Goal: Task Accomplishment & Management: Manage account settings

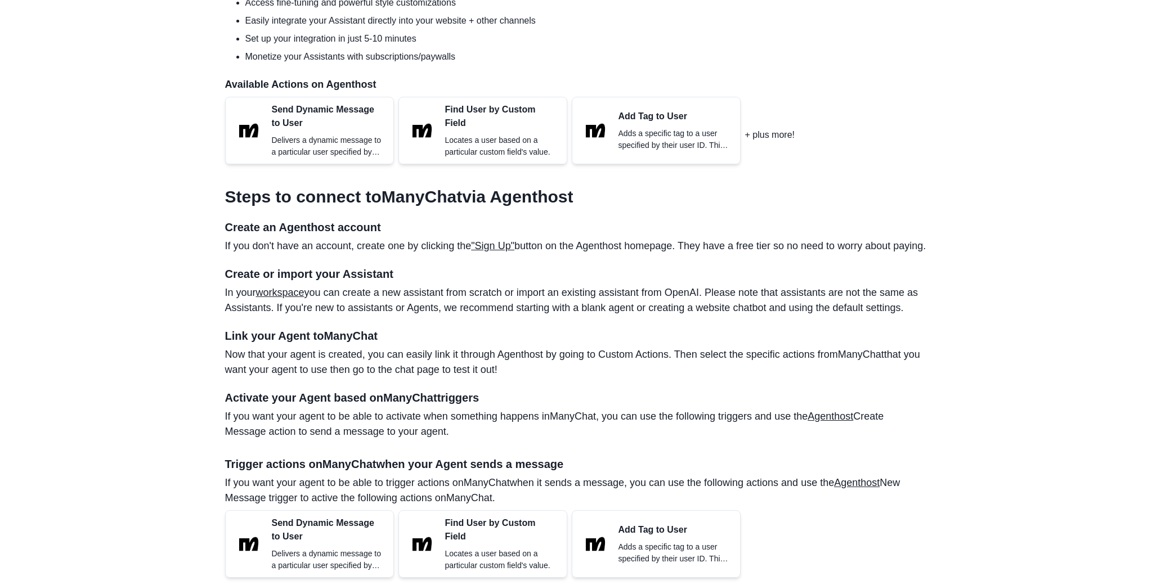
scroll to position [476, 0]
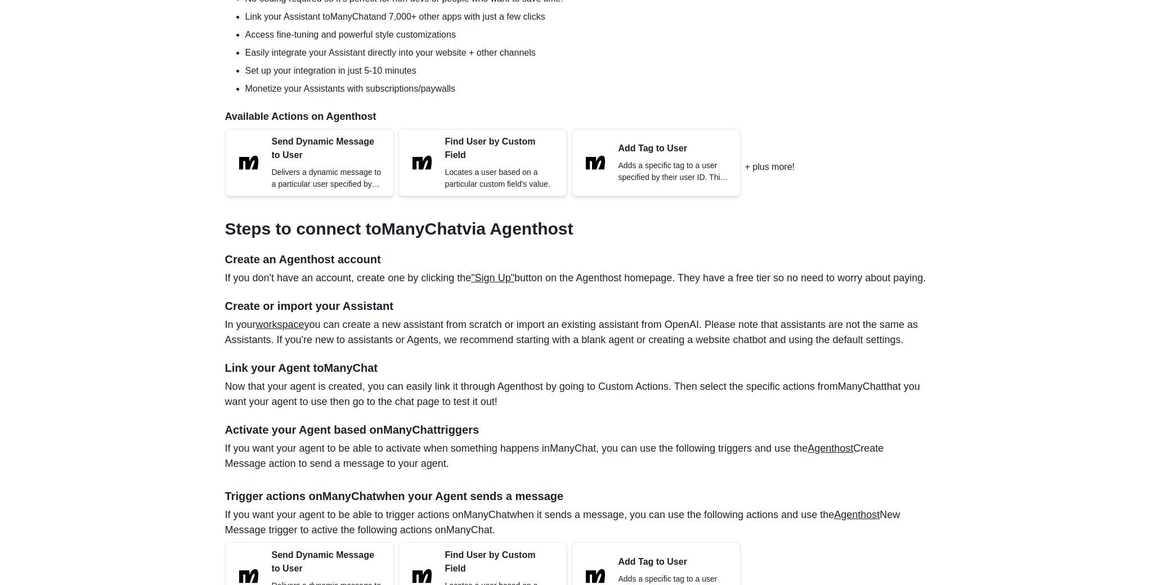
click at [514, 284] on link ""Sign Up"" at bounding box center [492, 277] width 43 height 11
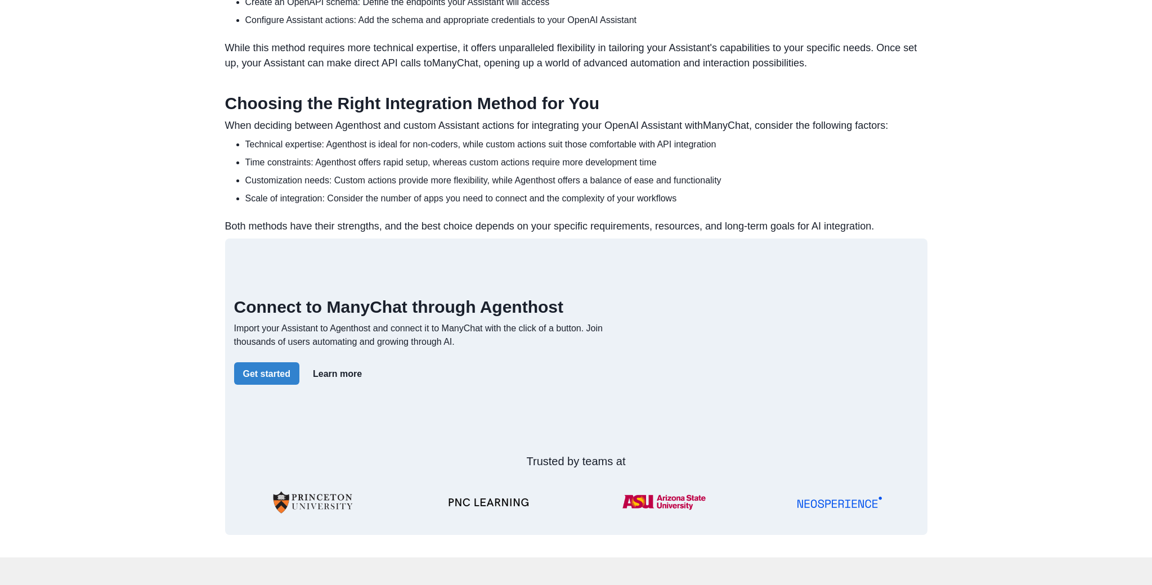
scroll to position [1323, 0]
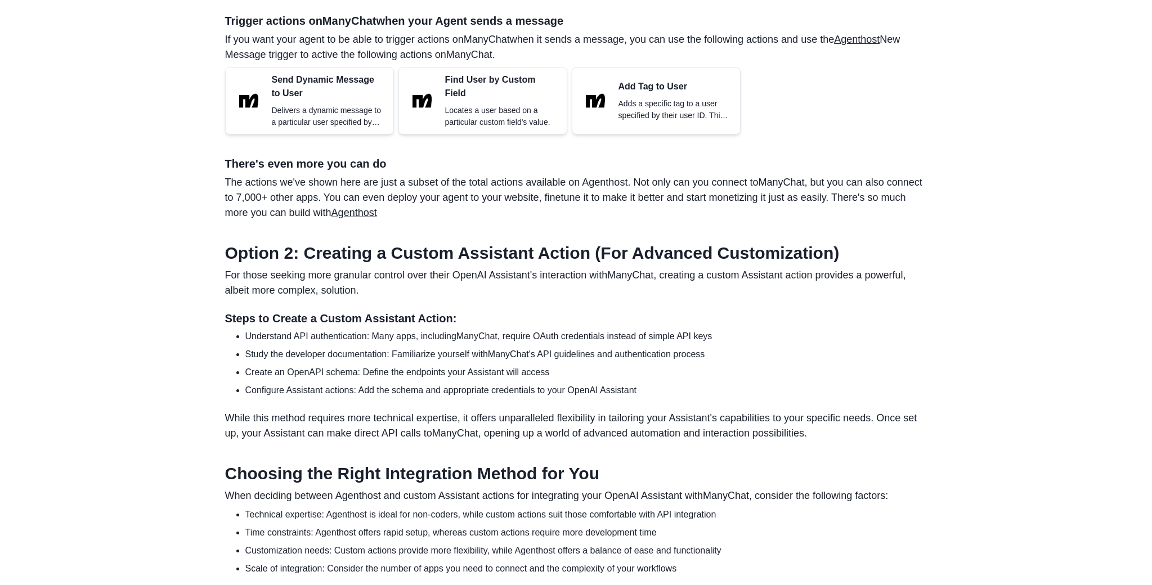
scroll to position [0, 0]
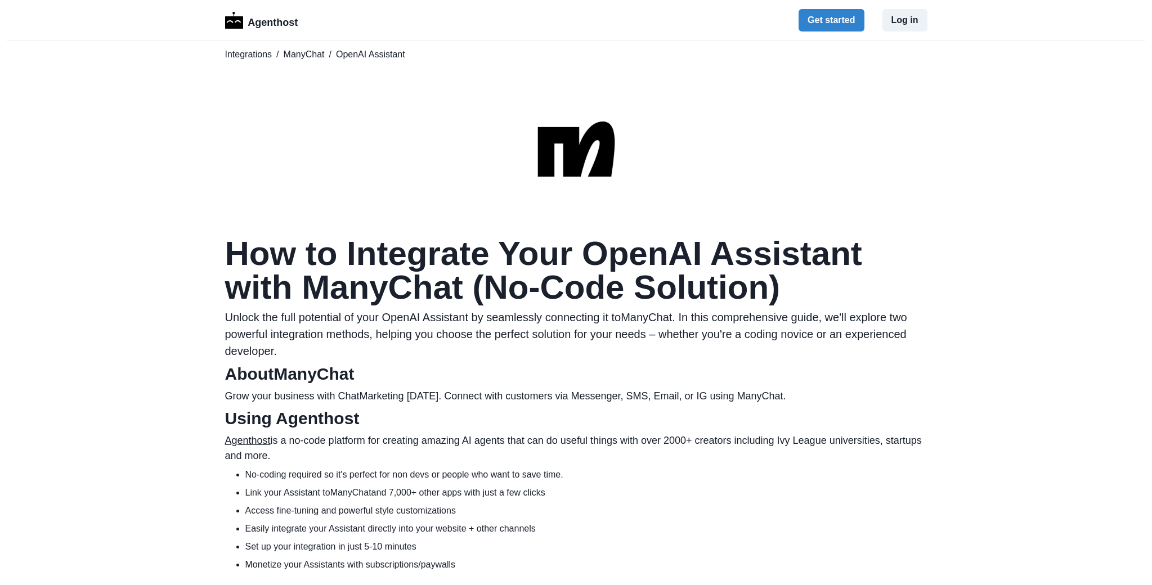
click at [813, 25] on button "Get started" at bounding box center [831, 20] width 65 height 23
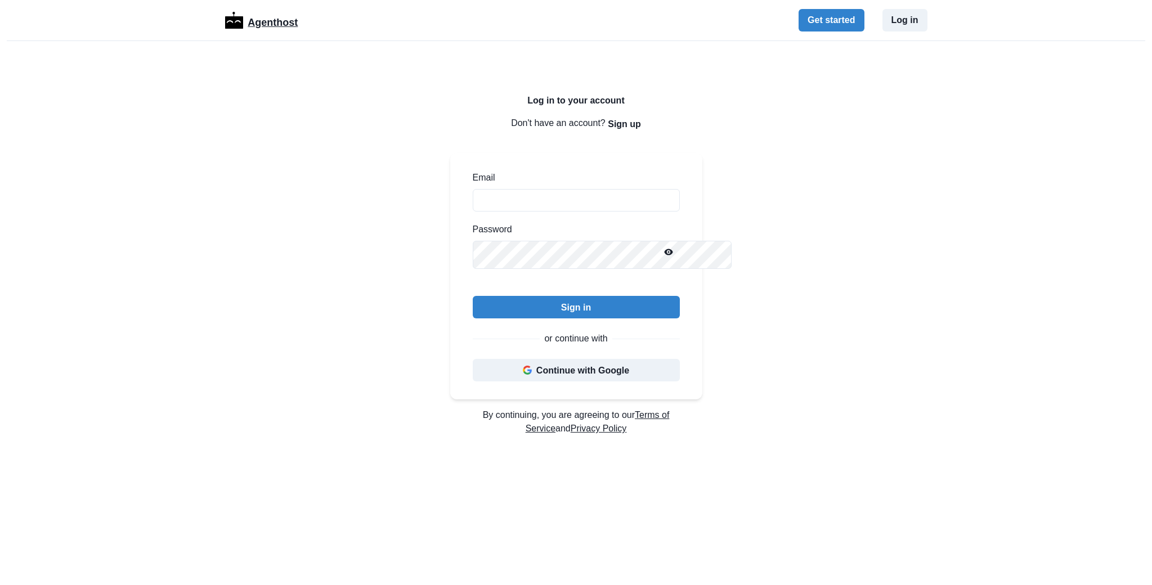
click at [271, 30] on p "Agenthost" at bounding box center [273, 21] width 50 height 20
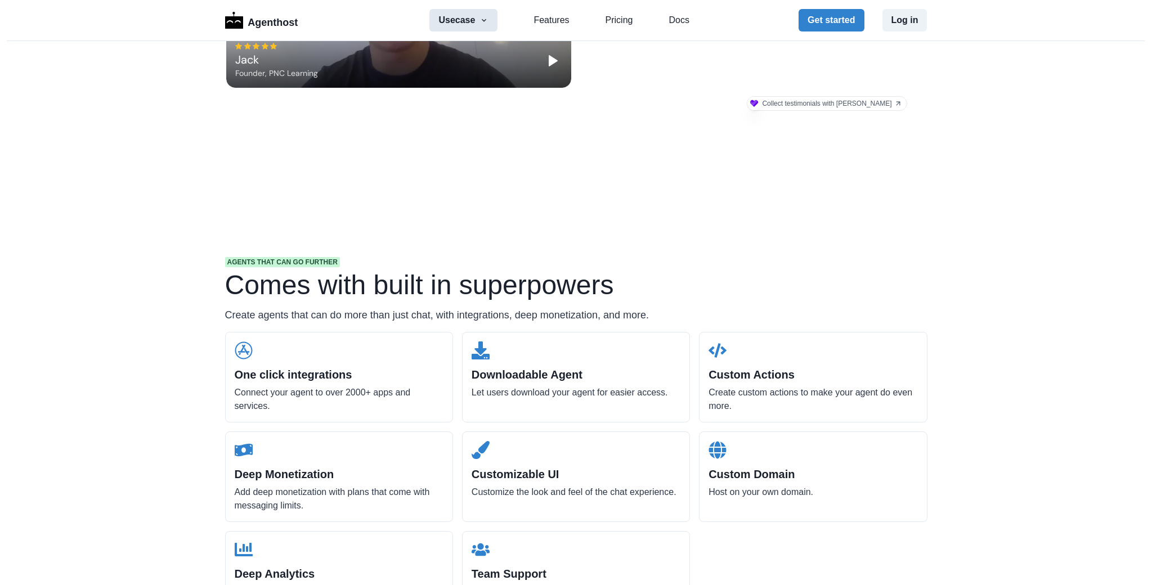
scroll to position [840, 0]
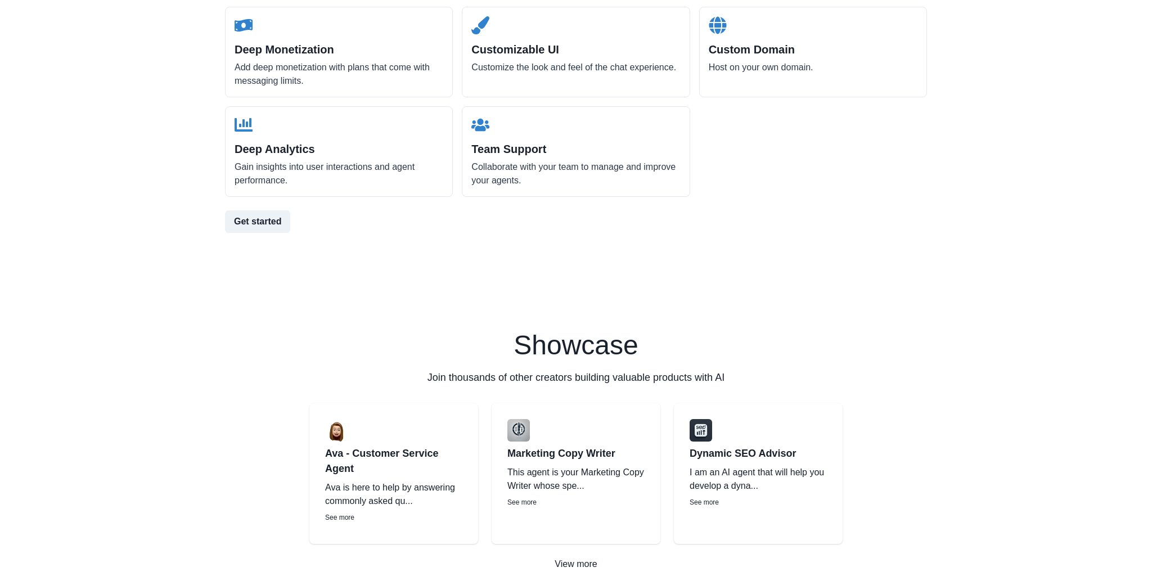
scroll to position [1340, 0]
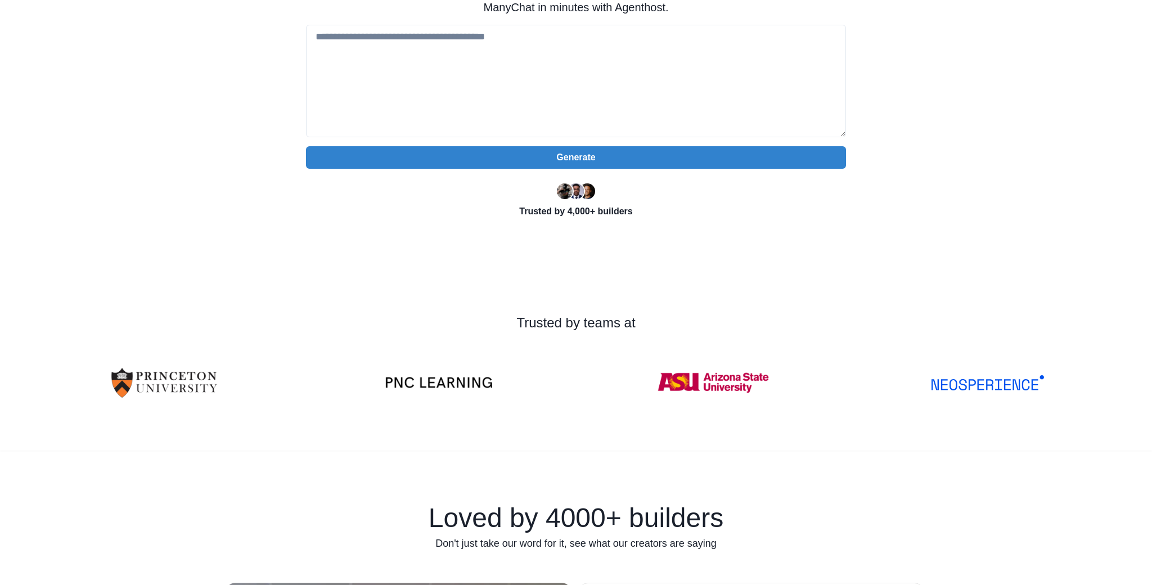
scroll to position [0, 0]
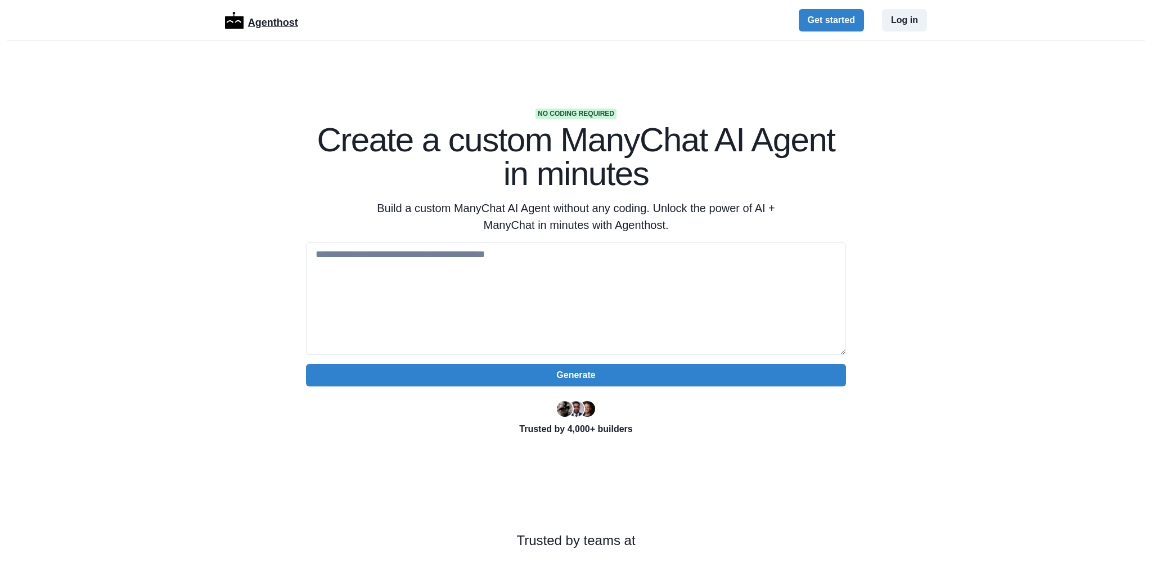
click at [280, 28] on p "Agenthost" at bounding box center [273, 21] width 50 height 20
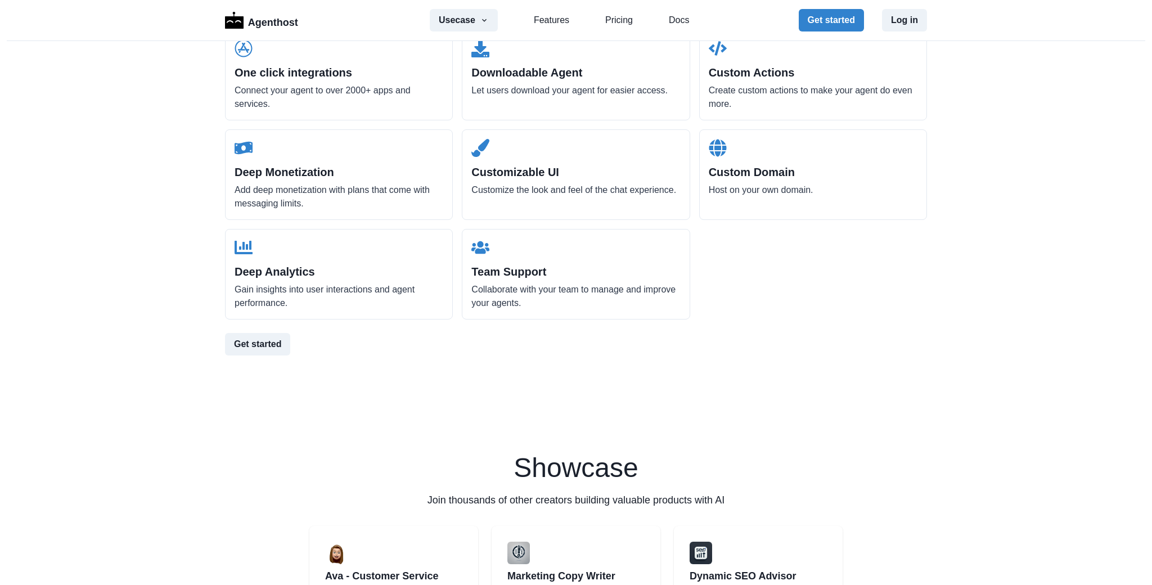
scroll to position [1244, 0]
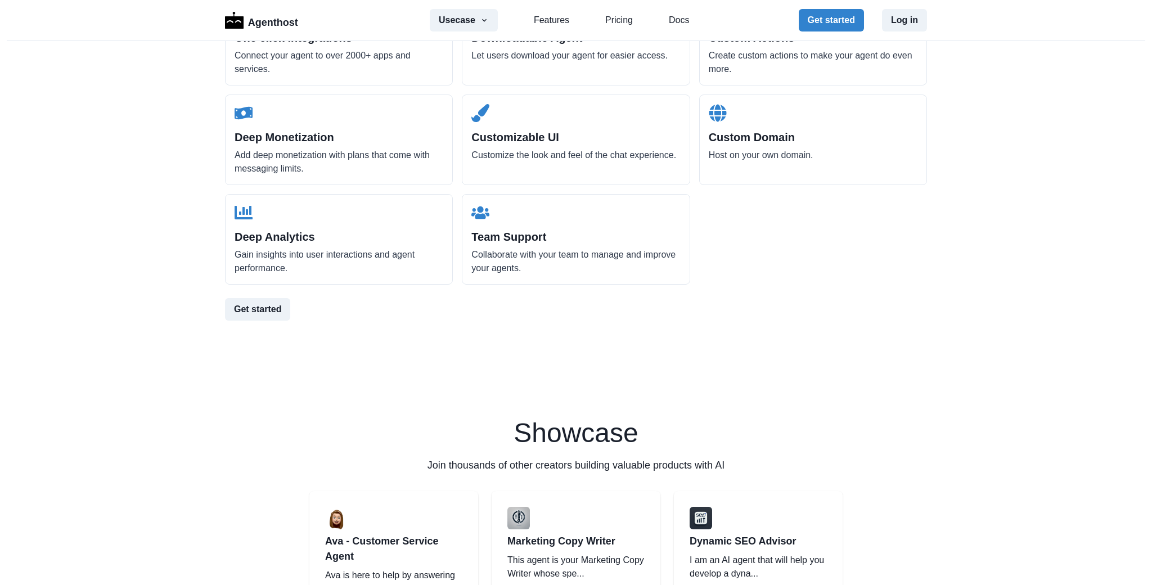
click at [293, 44] on h2 "One click integrations" at bounding box center [339, 38] width 209 height 14
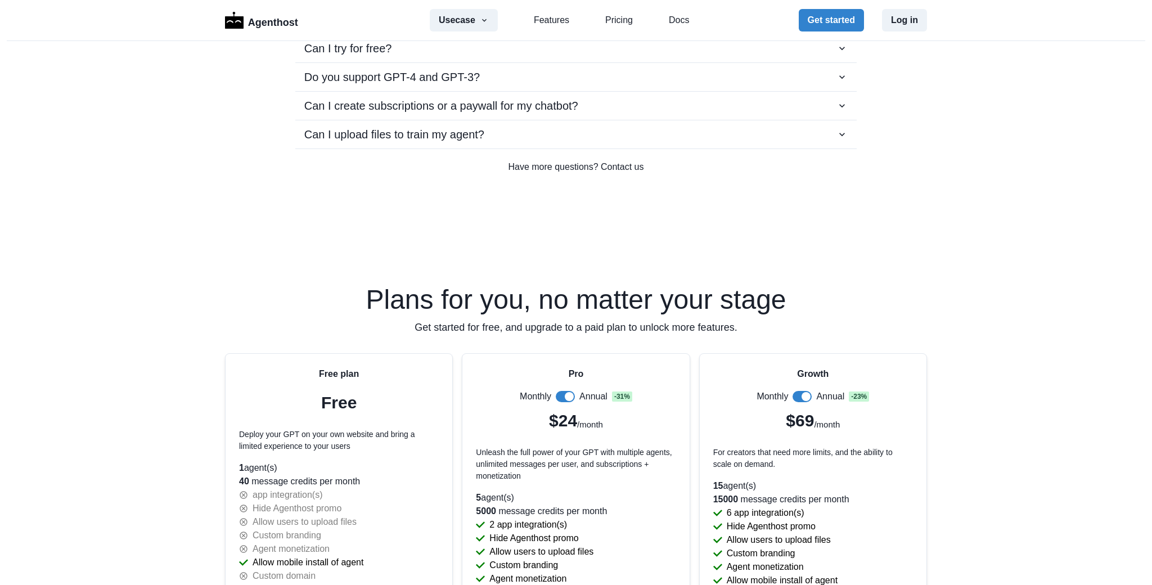
scroll to position [2339, 0]
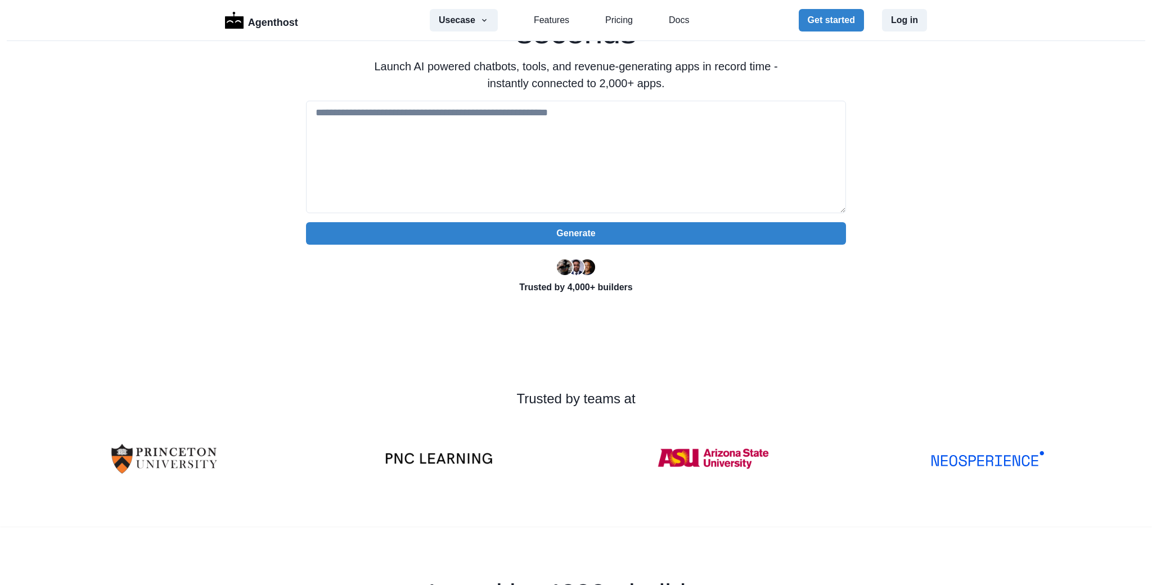
scroll to position [0, 0]
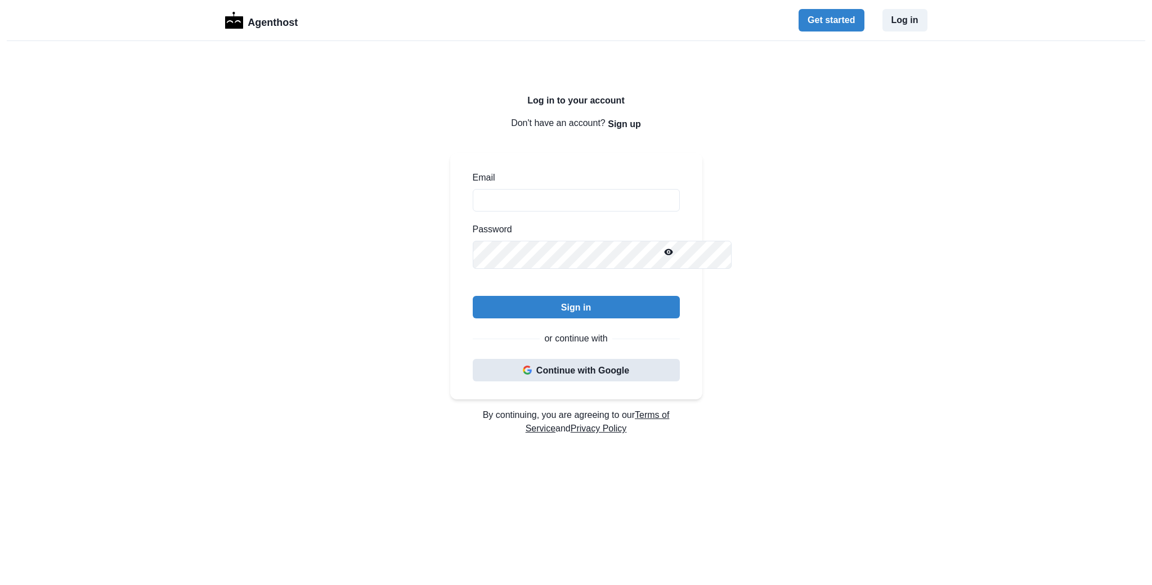
click at [567, 382] on button "Continue with Google" at bounding box center [576, 370] width 207 height 23
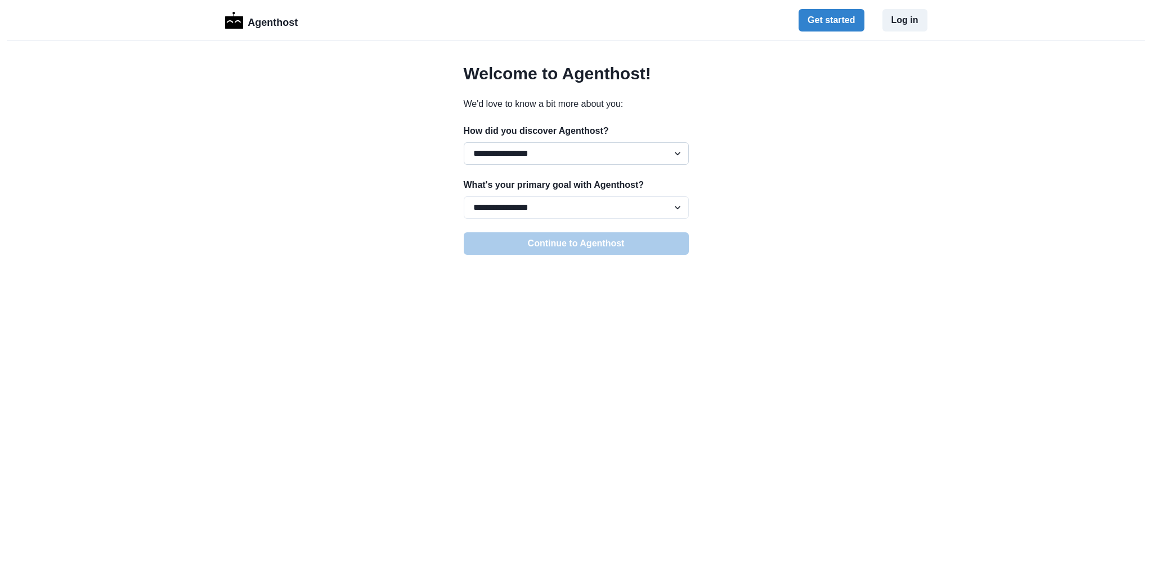
click at [578, 165] on select "**********" at bounding box center [576, 153] width 225 height 23
select select "*******"
click at [546, 219] on select "**********" at bounding box center [576, 207] width 225 height 23
select select "**********"
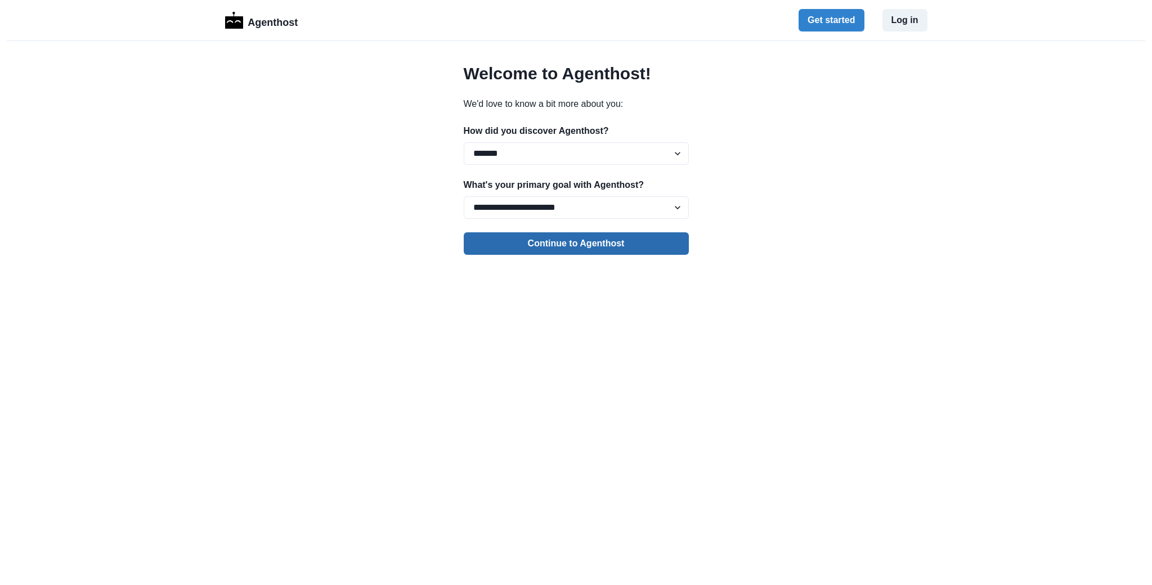
click at [593, 255] on button "Continue to Agenthost" at bounding box center [576, 243] width 225 height 23
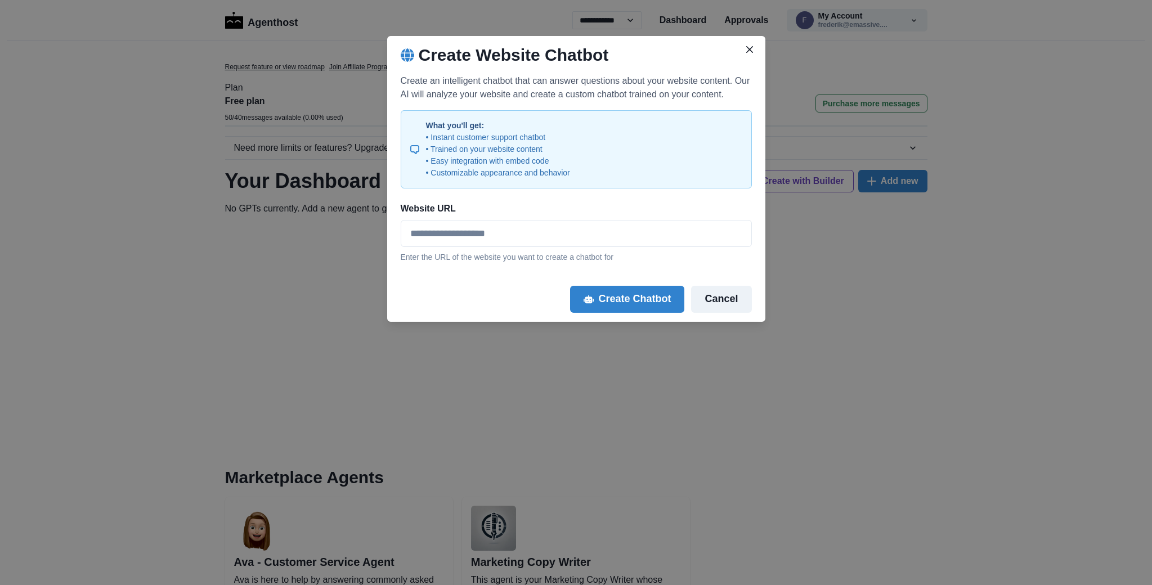
click at [751, 313] on button "Cancel" at bounding box center [721, 299] width 60 height 27
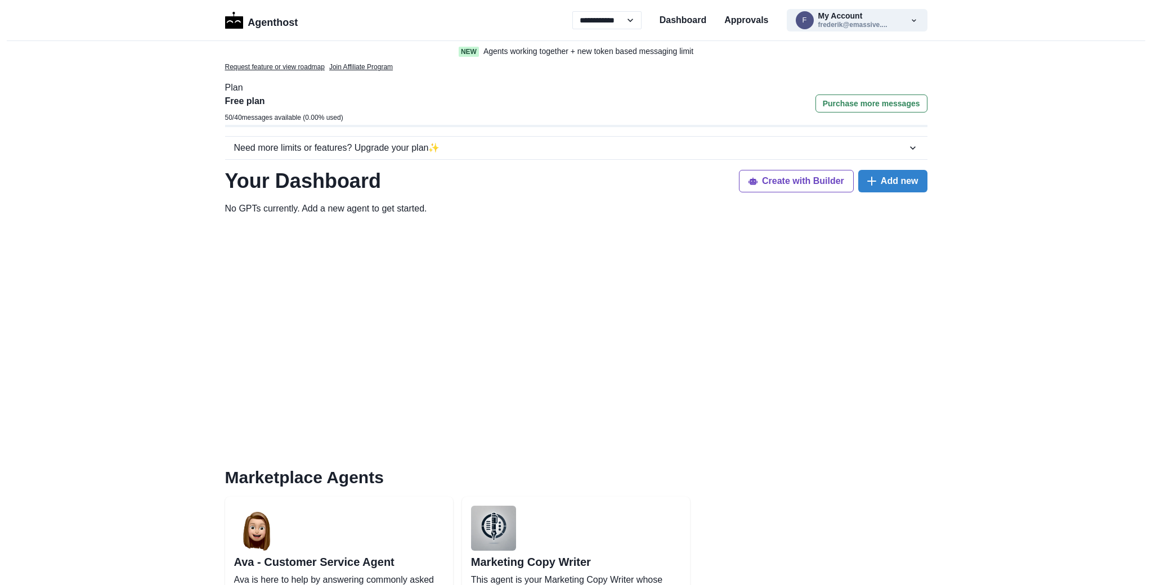
click at [549, 330] on div at bounding box center [576, 337] width 702 height 225
click at [676, 26] on p "Dashboard" at bounding box center [683, 21] width 47 height 14
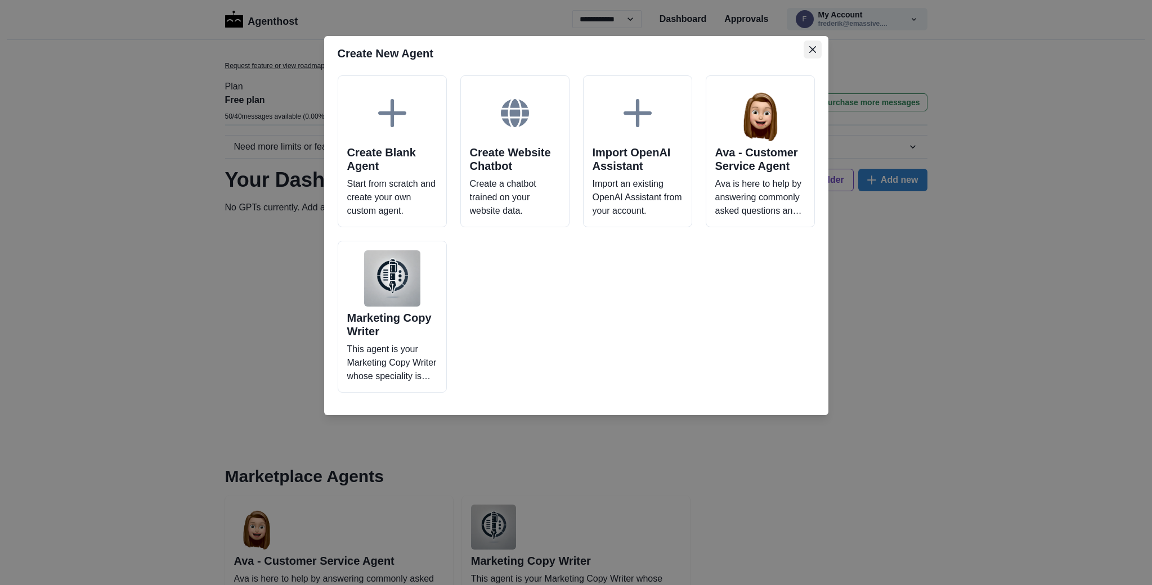
click at [816, 53] on icon "Close" at bounding box center [812, 49] width 7 height 7
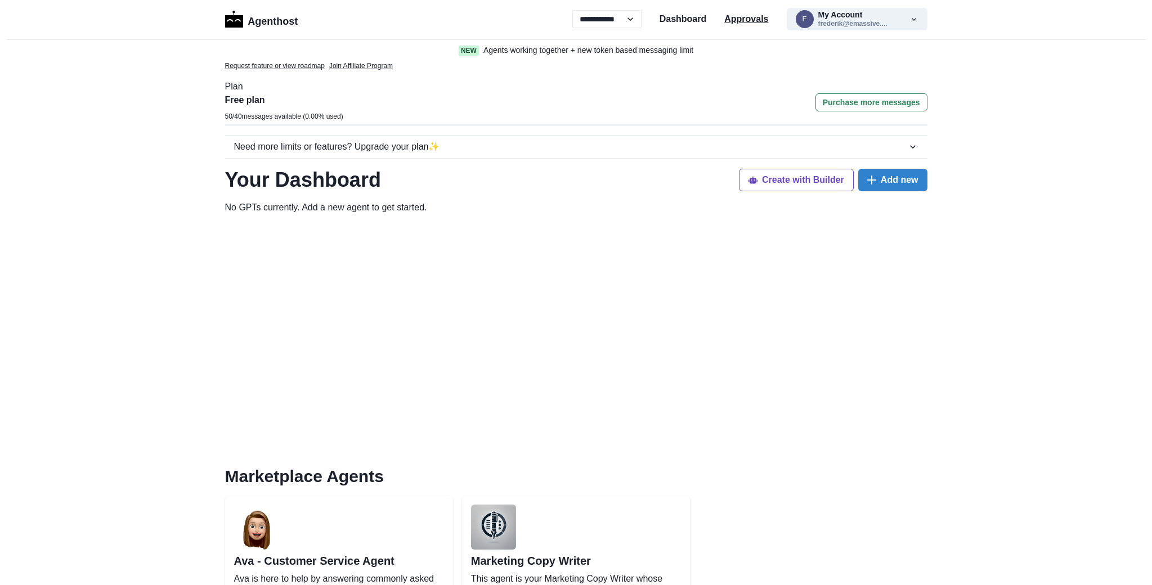
click at [748, 24] on p "Approvals" at bounding box center [746, 19] width 44 height 14
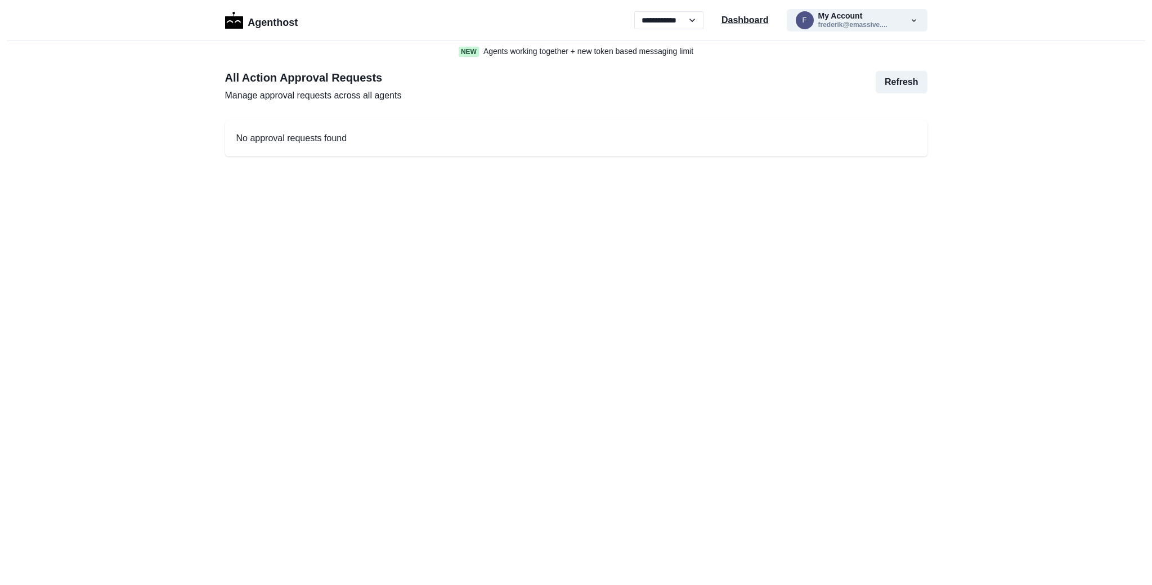
click at [721, 23] on p "Dashboard" at bounding box center [744, 21] width 47 height 14
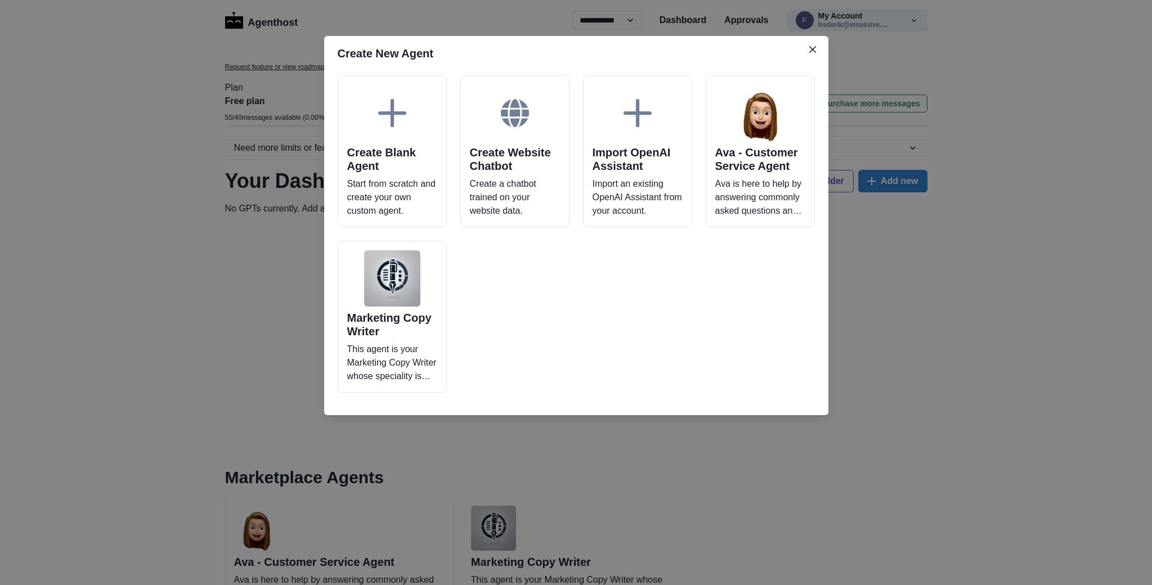
click at [162, 187] on div "Create New Agent Create Blank Agent Start from scratch and create your own cust…" at bounding box center [576, 292] width 1152 height 585
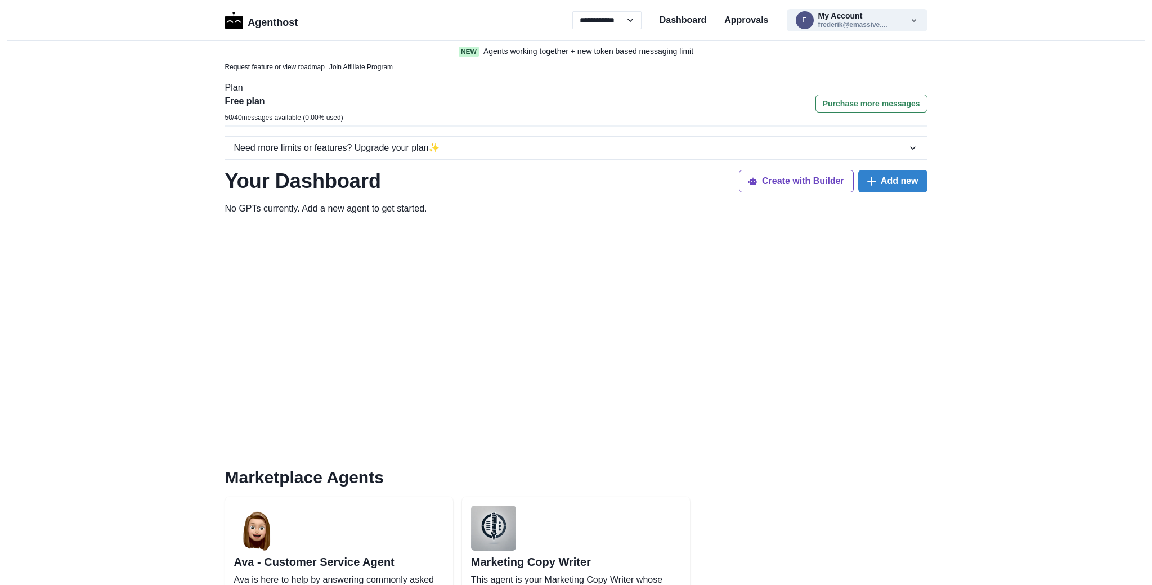
click at [508, 72] on div "Request feature or view roadmap Join Affiliate Program" at bounding box center [576, 67] width 702 height 10
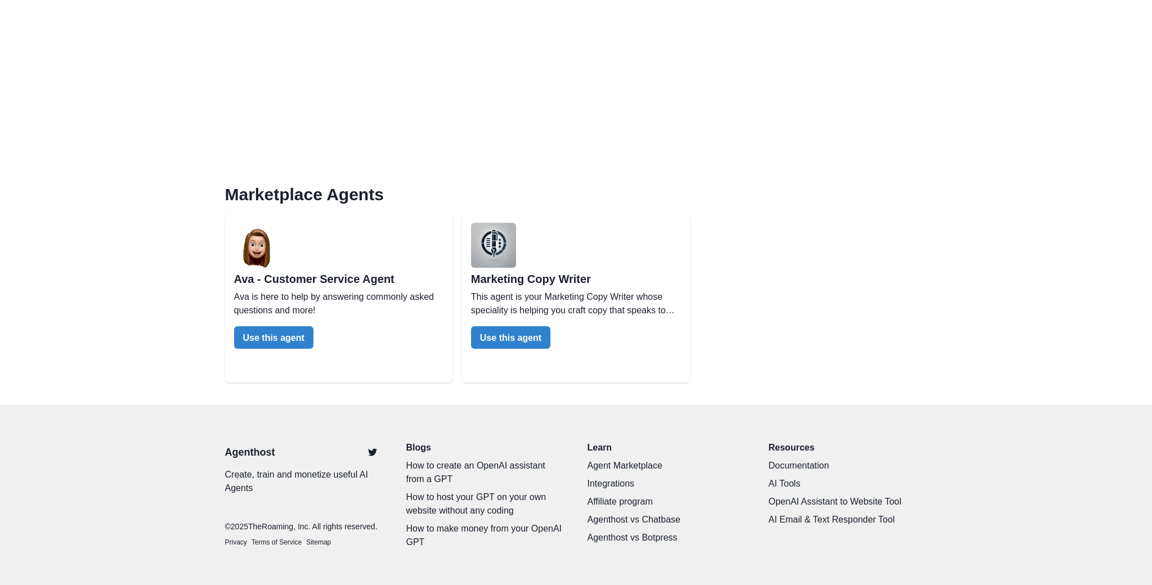
scroll to position [418, 0]
click at [831, 281] on div "Ava - Customer Service Agent Ava is here to help by answering commonly asked qu…" at bounding box center [576, 298] width 702 height 169
click at [867, 326] on div "**********" at bounding box center [576, 151] width 1152 height 868
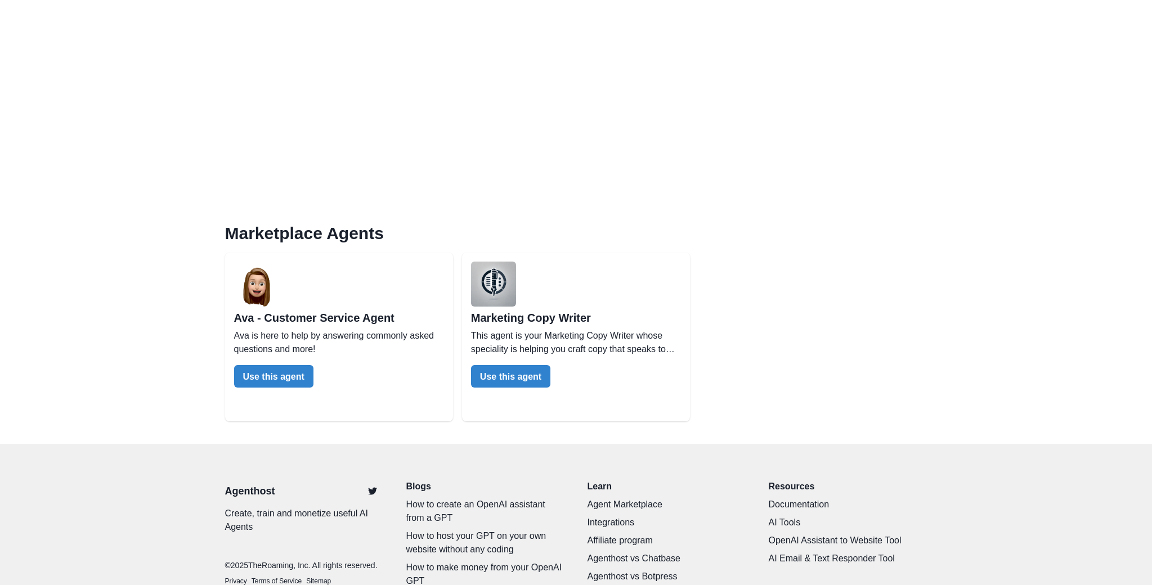
scroll to position [0, 0]
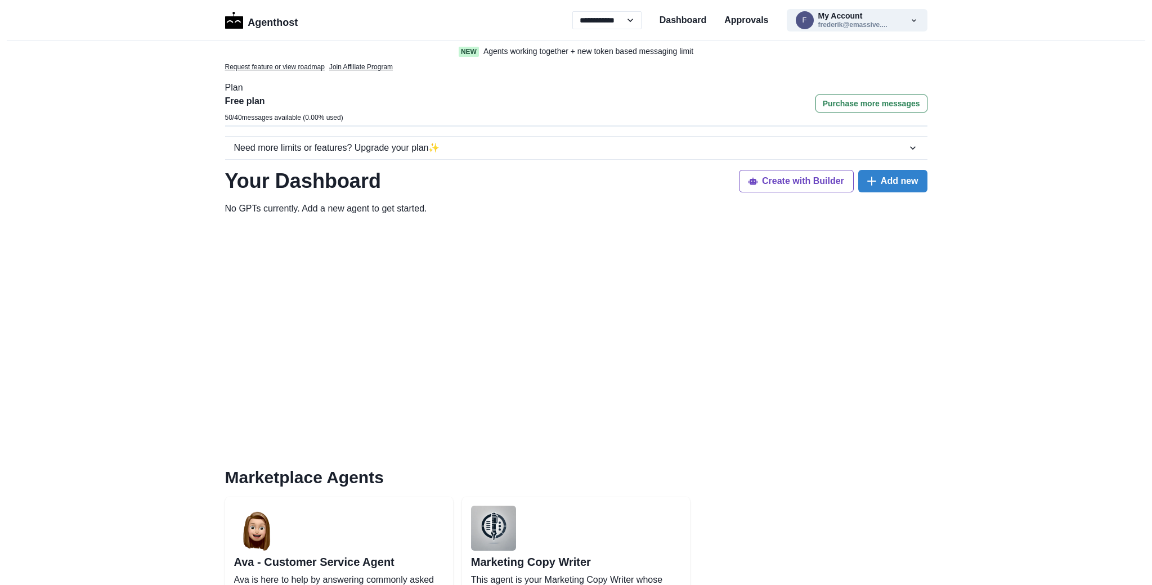
click at [690, 120] on div "Free plan 50 / 40 messages available ( 0.00 % used) Purchase more messages" at bounding box center [576, 110] width 702 height 30
click at [895, 26] on button "f My Account [PERSON_NAME]...." at bounding box center [857, 20] width 141 height 23
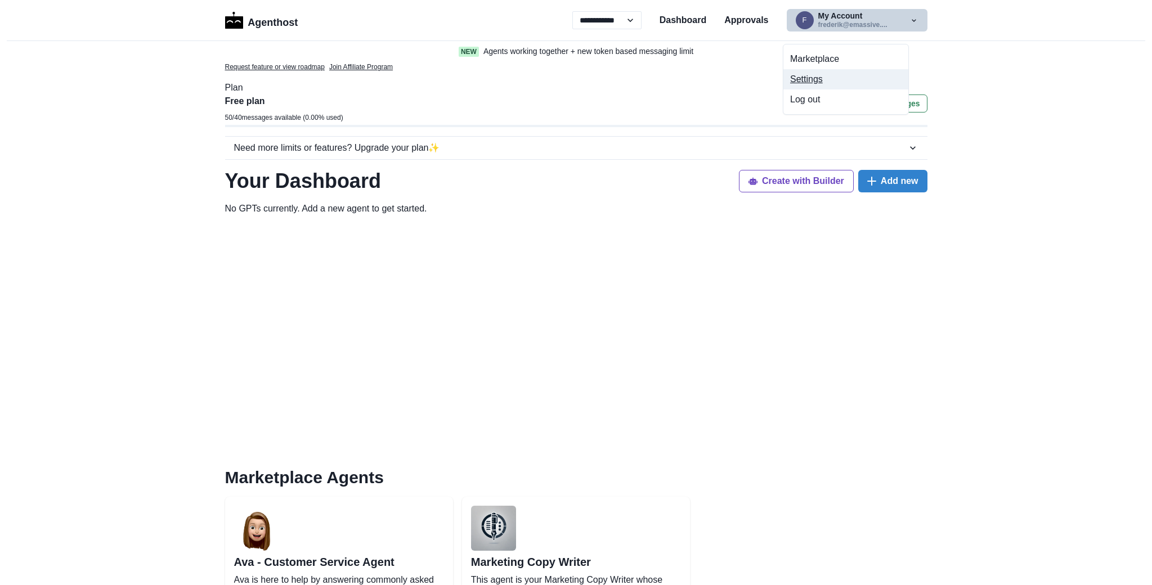
click at [829, 84] on button "Settings" at bounding box center [845, 79] width 125 height 20
